Goal: Task Accomplishment & Management: Complete application form

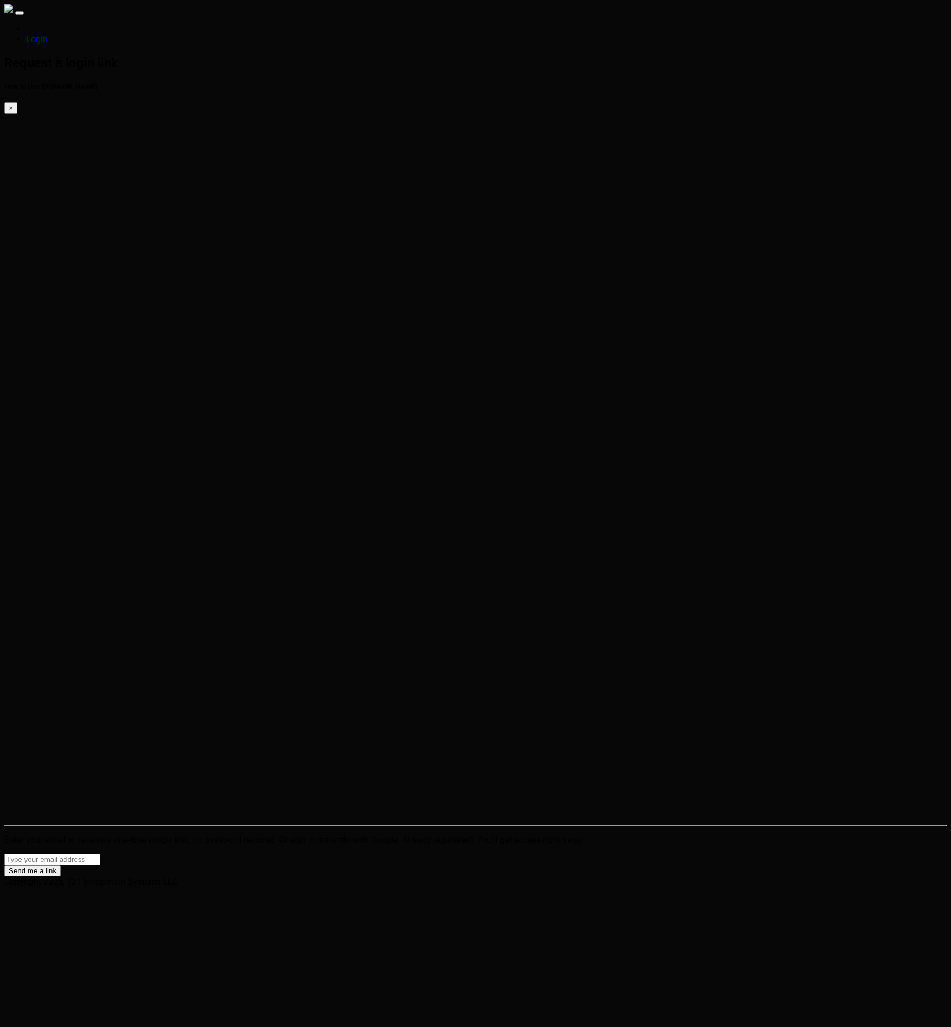
click at [48, 34] on link "Login" at bounding box center [37, 39] width 22 height 10
click at [100, 854] on input "email" at bounding box center [52, 859] width 96 height 11
type input "[PERSON_NAME][EMAIL_ADDRESS][PERSON_NAME][DOMAIN_NAME]"
click at [61, 865] on button "Send me a link" at bounding box center [32, 870] width 56 height 11
click at [442, 372] on html "Login Check your e-mail now. How to Use [DOMAIN_NAME] × Check your email for a …" at bounding box center [475, 443] width 951 height 887
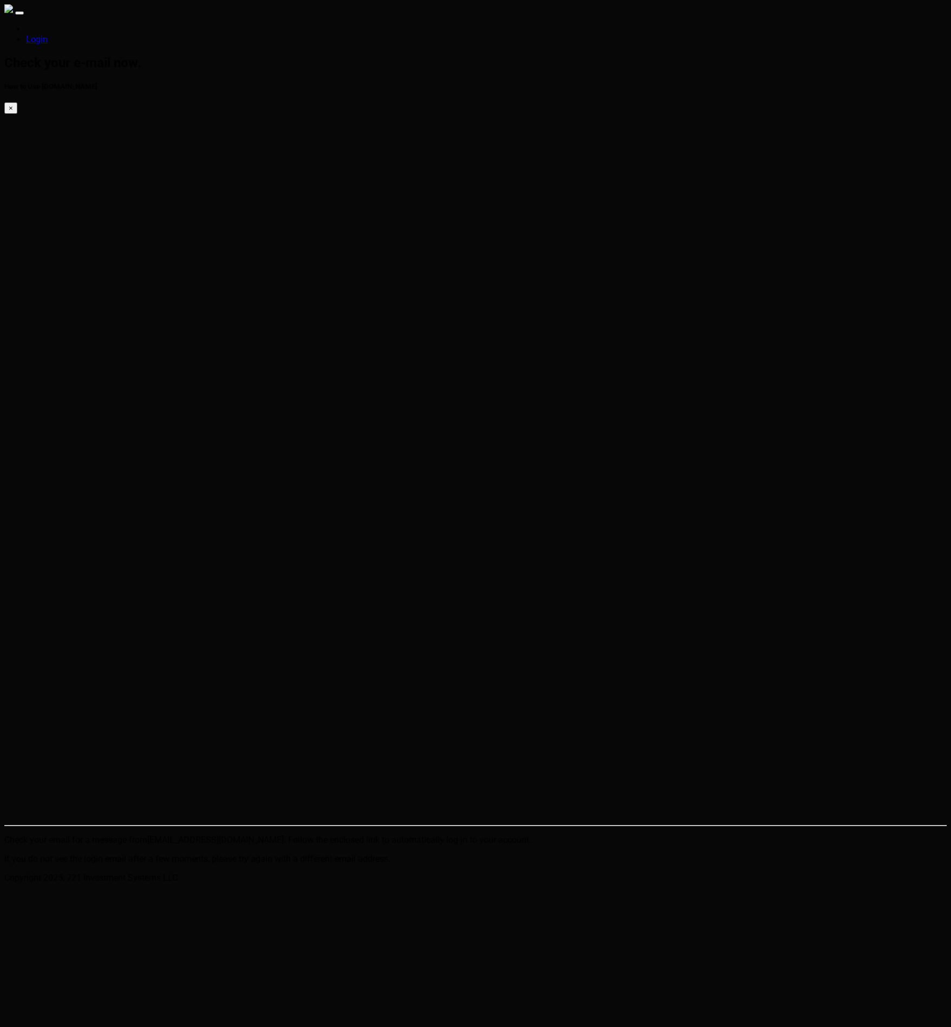
click at [48, 34] on link "Login" at bounding box center [37, 39] width 22 height 10
